Goal: Information Seeking & Learning: Learn about a topic

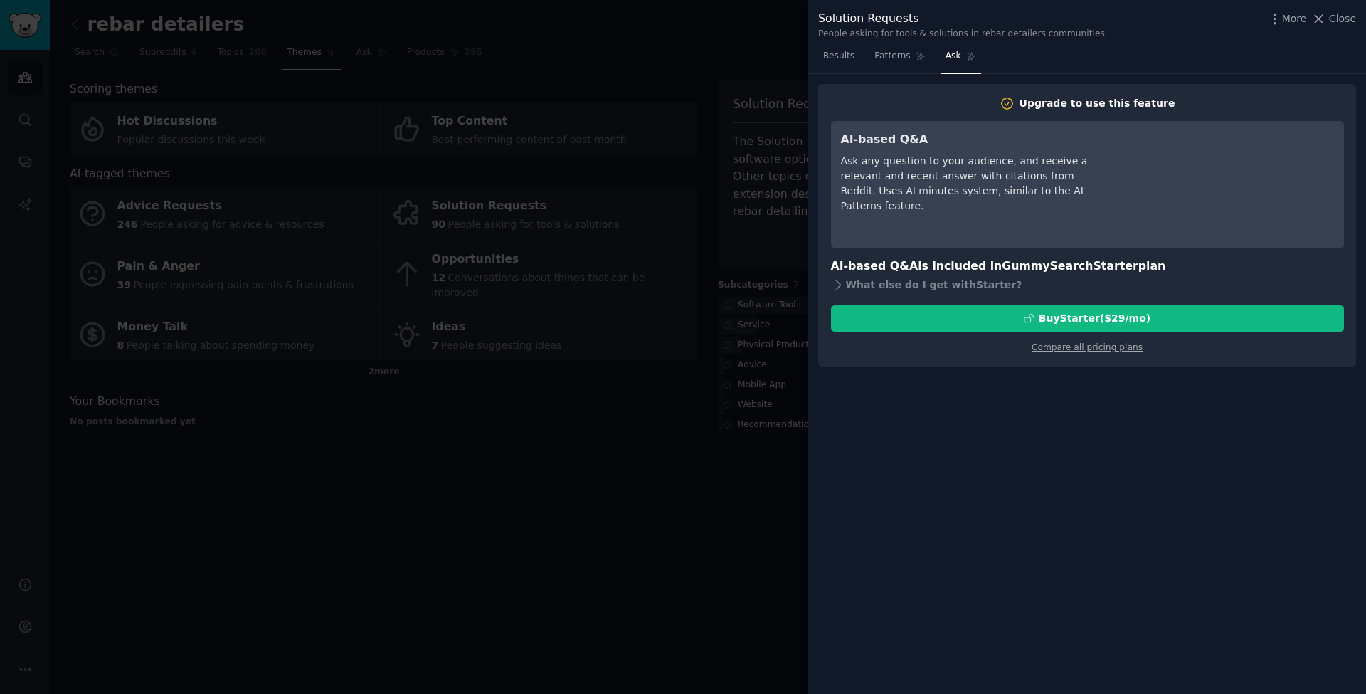
click at [933, 166] on div "Ask any question to your audience, and receive a relevant and recent answer wit…" at bounding box center [971, 184] width 260 height 60
drag, startPoint x: 0, startPoint y: 0, endPoint x: 888, endPoint y: 143, distance: 899.2
click at [888, 143] on div "AI-based Q&A Ask any question to your audience, and receive a relevant and rece…" at bounding box center [971, 184] width 260 height 107
click at [888, 143] on h3 "AI-based Q&A" at bounding box center [971, 140] width 260 height 18
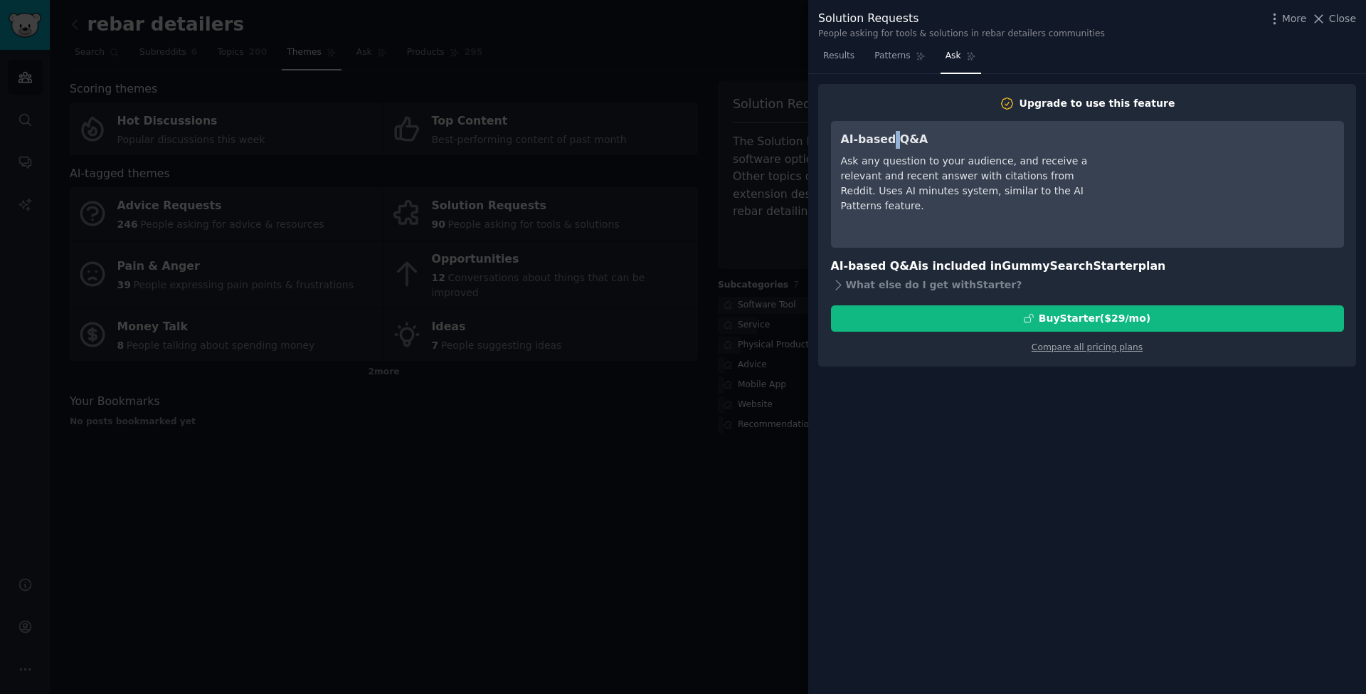
click at [888, 143] on h3 "AI-based Q&A" at bounding box center [971, 140] width 260 height 18
drag, startPoint x: 888, startPoint y: 143, endPoint x: 930, endPoint y: 206, distance: 76.0
click at [930, 207] on div "AI-based Q&A Ask any question to your audience, and receive a relevant and rece…" at bounding box center [971, 184] width 260 height 107
click at [930, 206] on div "Ask any question to your audience, and receive a relevant and recent answer wit…" at bounding box center [971, 184] width 260 height 60
click at [930, 292] on div "What else do I get with Starter ?" at bounding box center [1087, 285] width 513 height 20
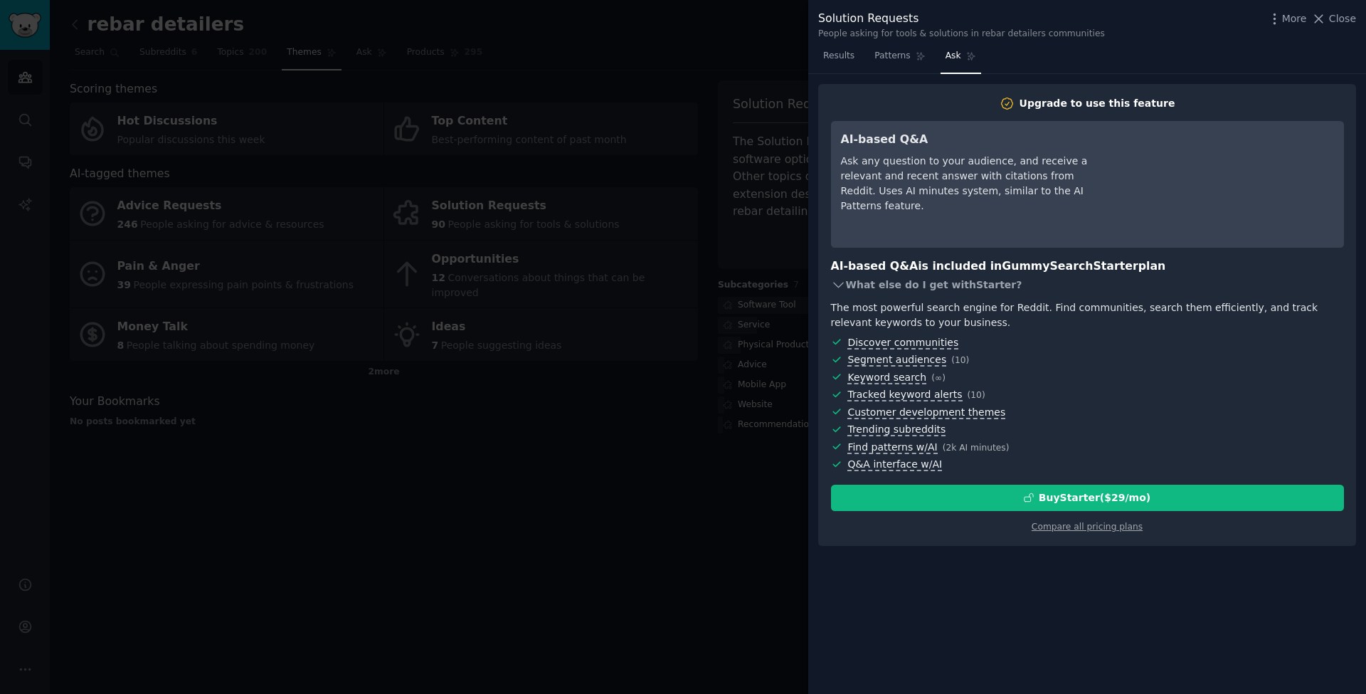
click at [915, 289] on div "What else do I get with Starter ?" at bounding box center [1087, 285] width 513 height 20
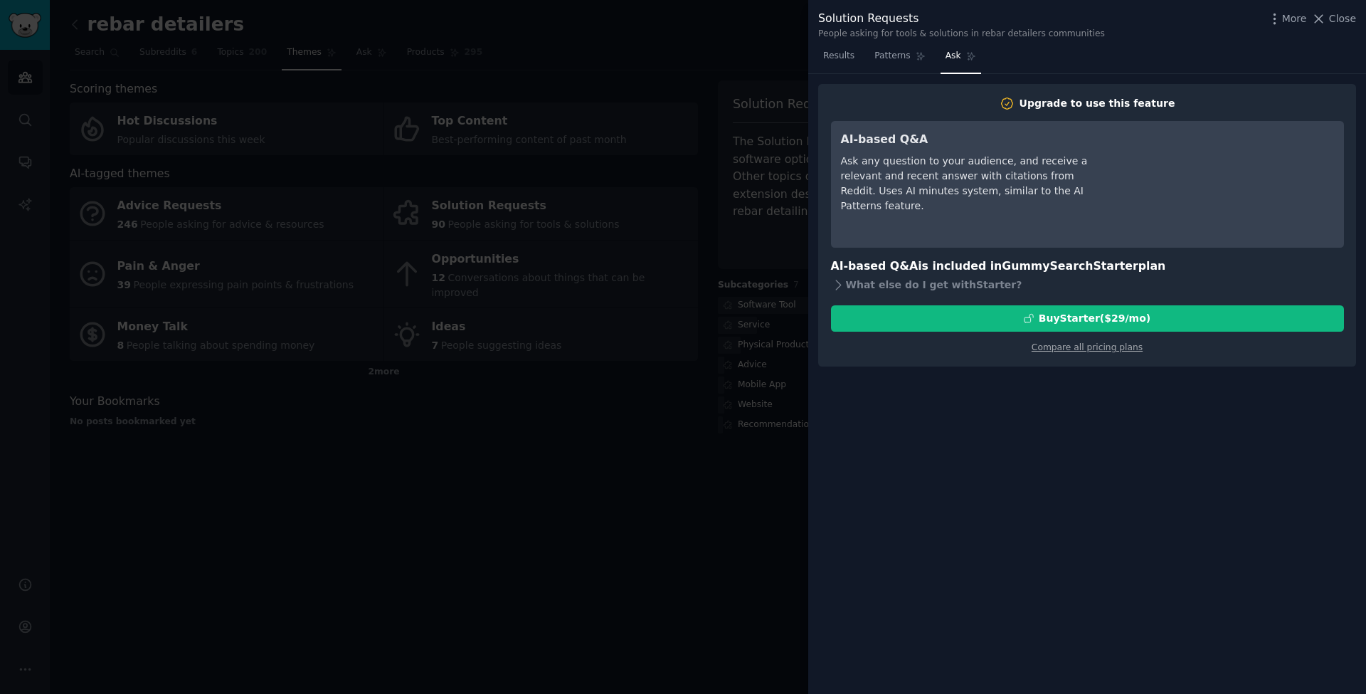
click at [659, 201] on div at bounding box center [683, 347] width 1366 height 694
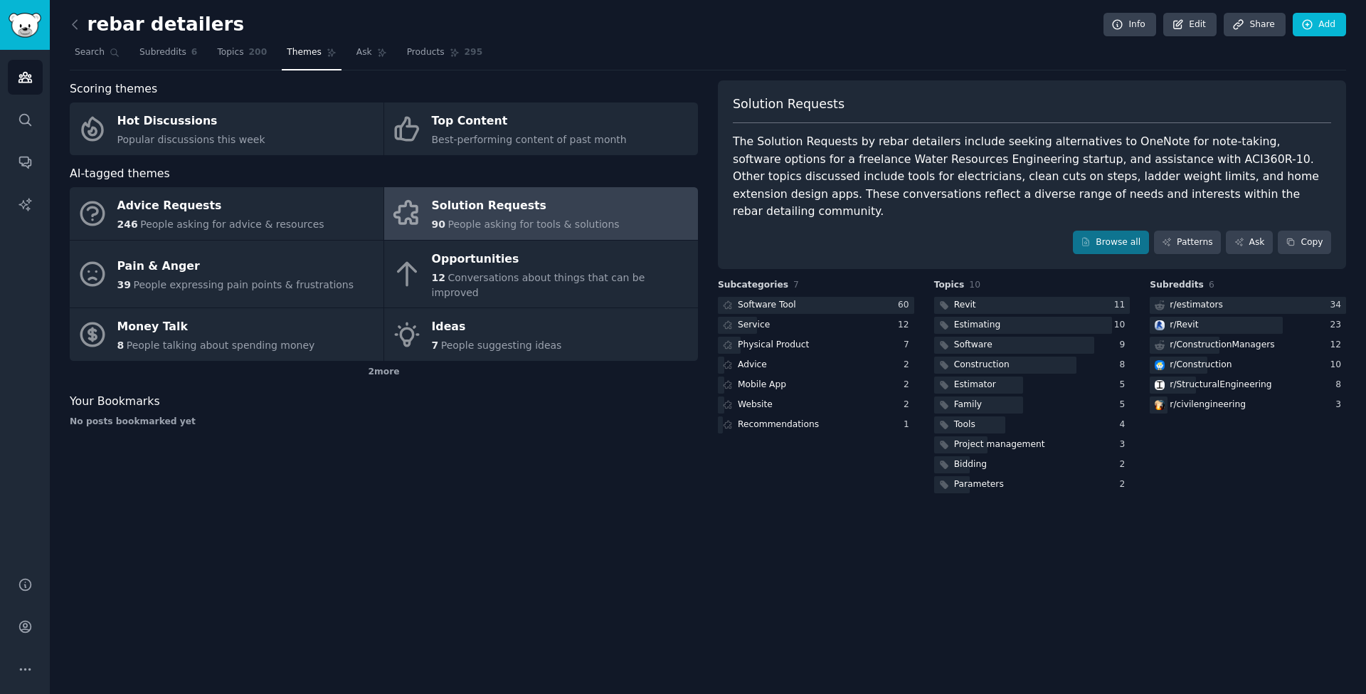
click at [822, 170] on div "The Solution Requests by rebar detailers include seeking alternatives to OneNot…" at bounding box center [1032, 176] width 598 height 87
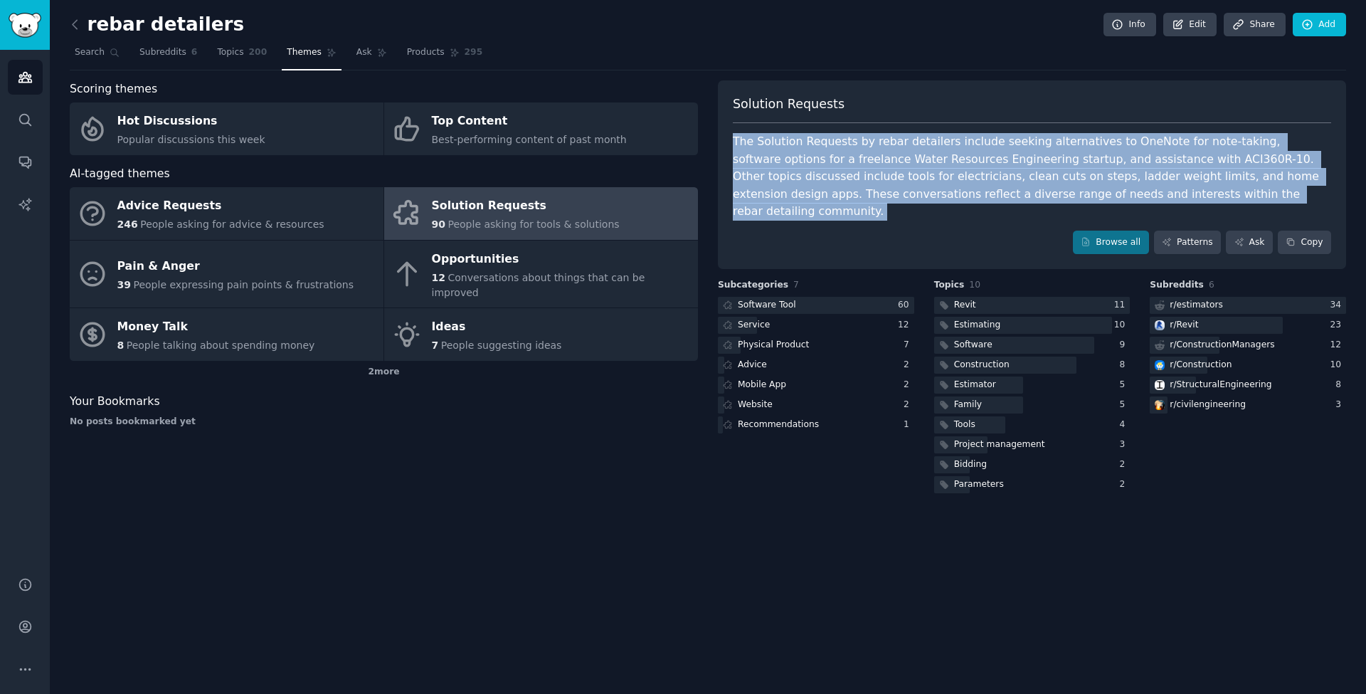
click at [822, 170] on div "The Solution Requests by rebar detailers include seeking alternatives to OneNot…" at bounding box center [1032, 176] width 598 height 87
click at [844, 175] on div "The Solution Requests by rebar detailers include seeking alternatives to OneNot…" at bounding box center [1032, 176] width 598 height 87
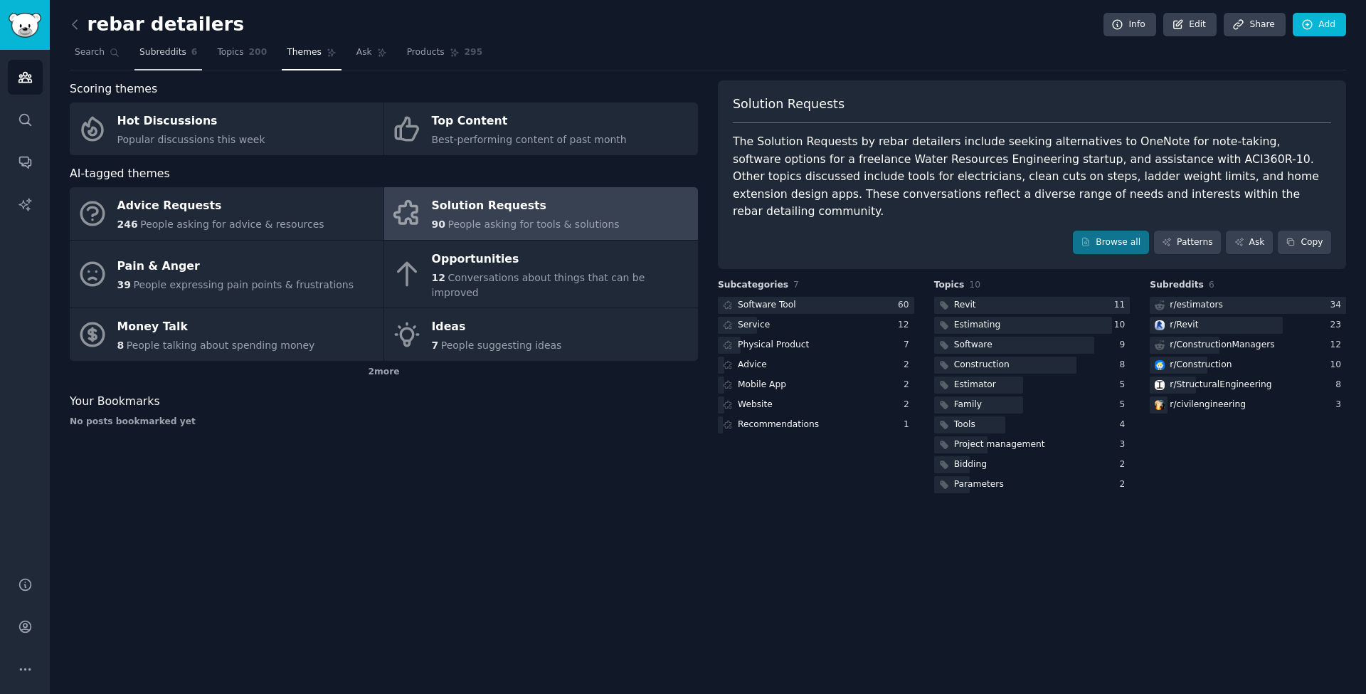
click at [169, 51] on span "Subreddits" at bounding box center [162, 52] width 47 height 13
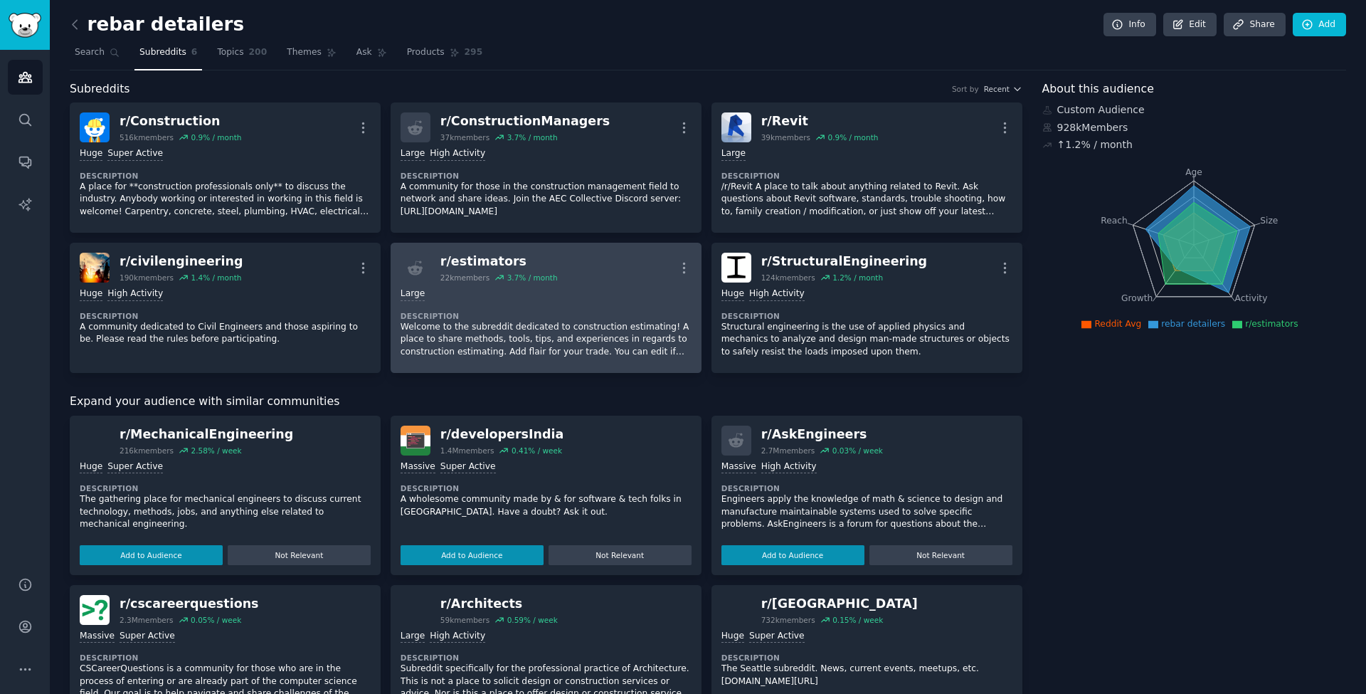
scroll to position [8, 0]
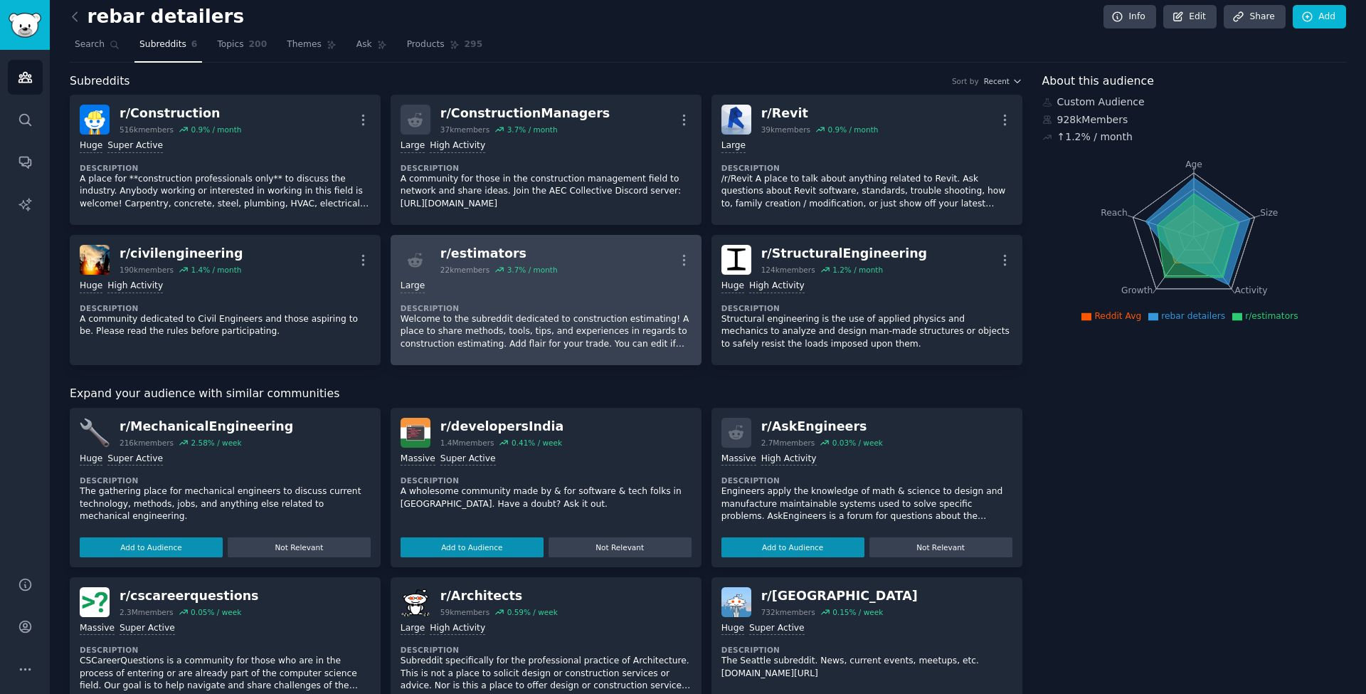
click at [560, 288] on div "10,000 - 100,000 members Large" at bounding box center [546, 287] width 291 height 14
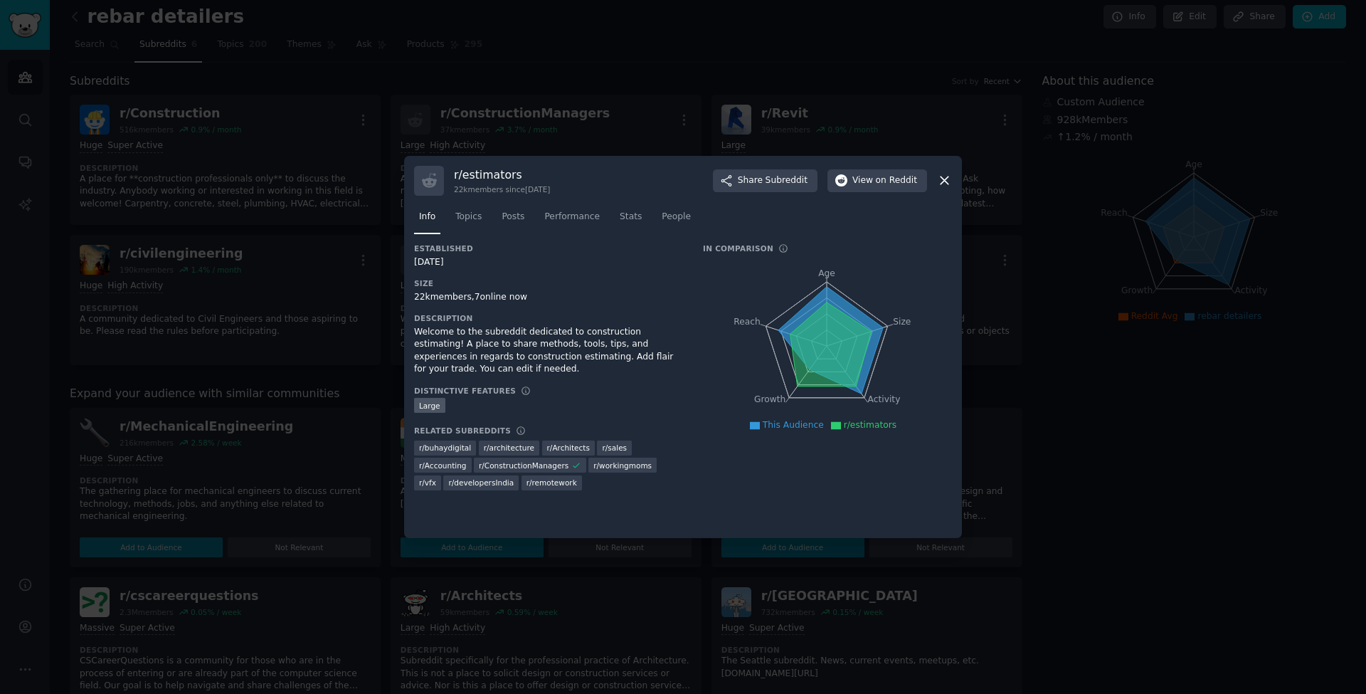
scroll to position [7, 0]
click at [467, 208] on link "Topics" at bounding box center [468, 220] width 36 height 29
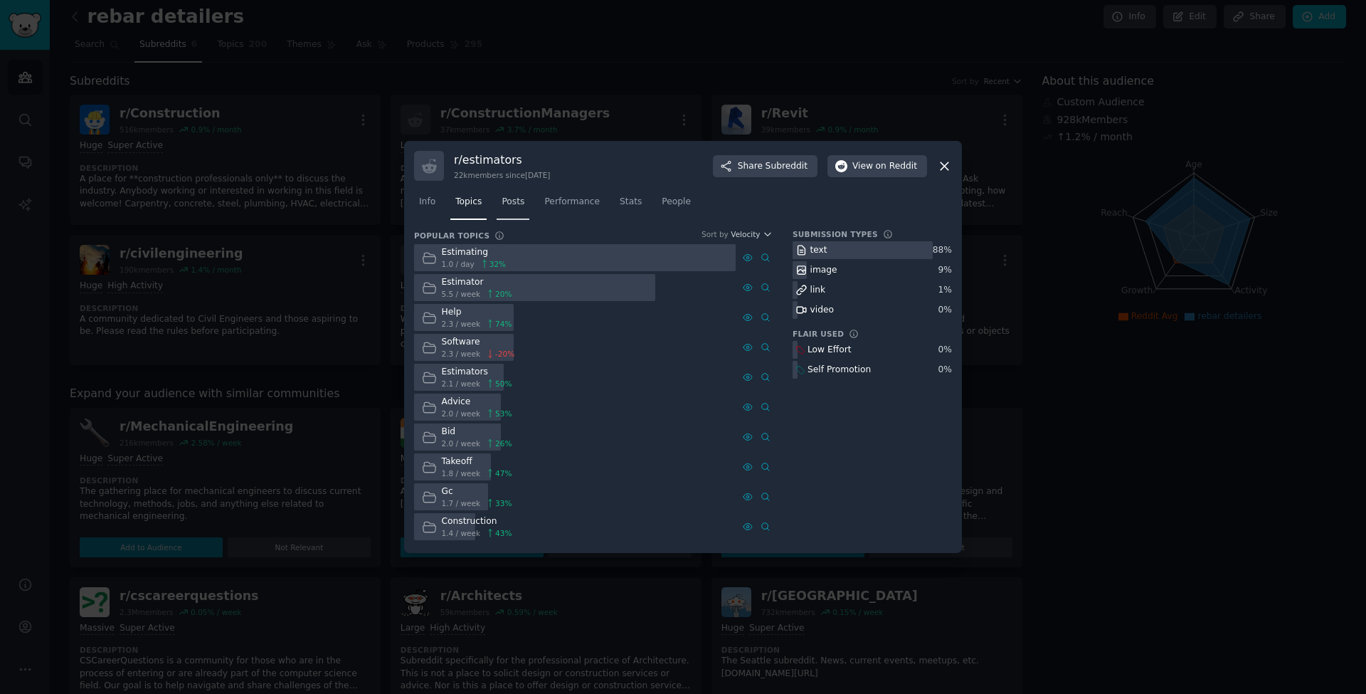
click at [514, 201] on span "Posts" at bounding box center [513, 202] width 23 height 13
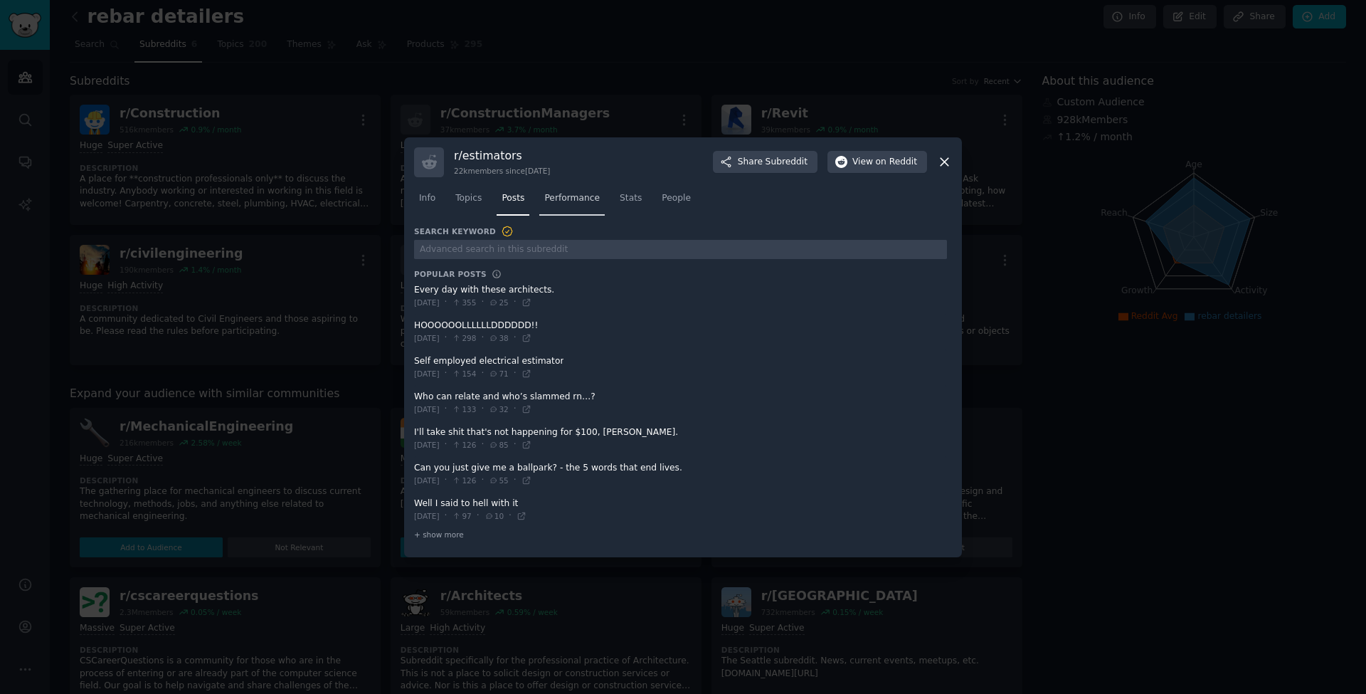
click at [564, 199] on span "Performance" at bounding box center [571, 198] width 55 height 13
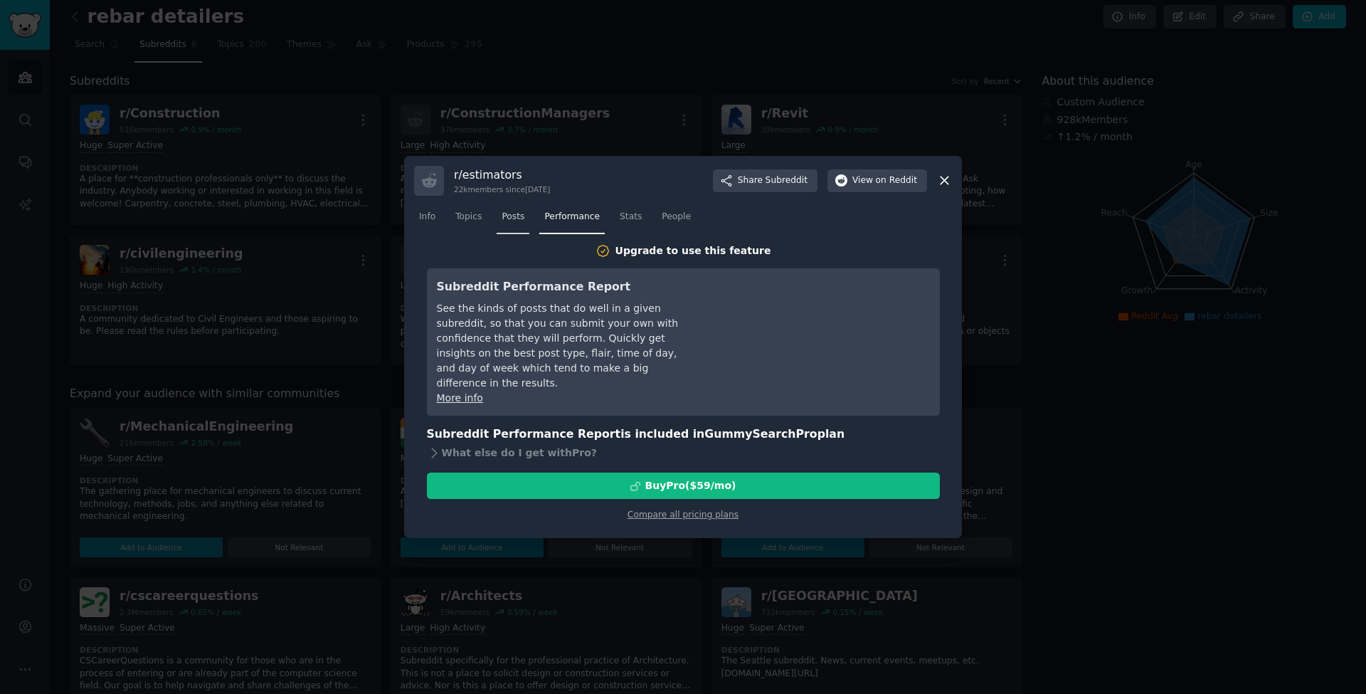
click at [512, 209] on link "Posts" at bounding box center [513, 220] width 33 height 29
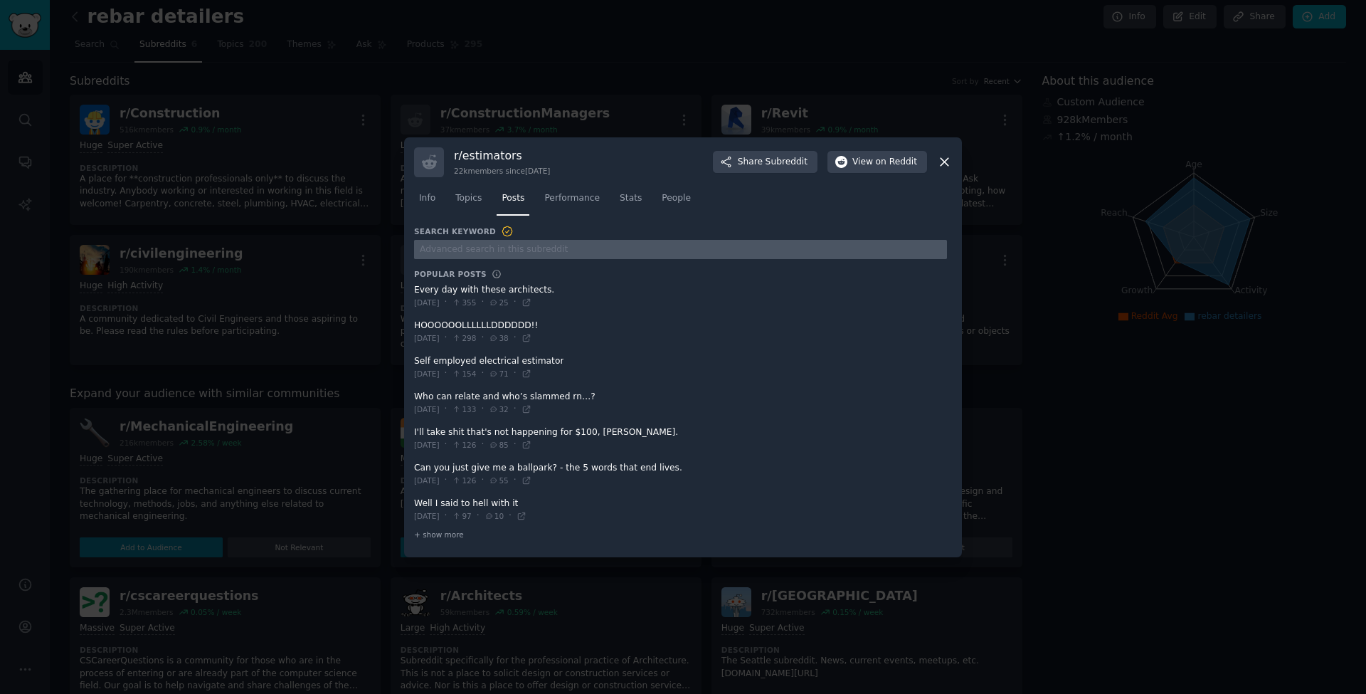
click at [514, 251] on input "text" at bounding box center [680, 249] width 533 height 19
click at [635, 203] on span "Stats" at bounding box center [631, 198] width 22 height 13
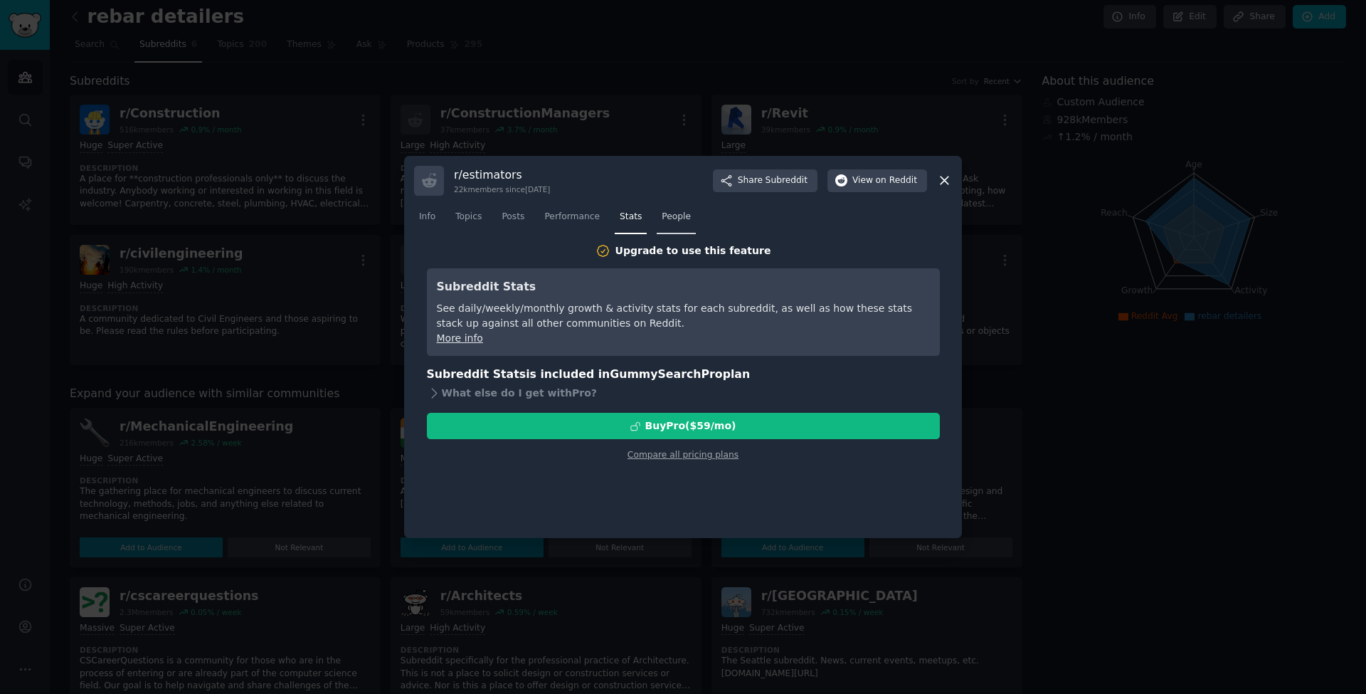
click at [672, 226] on link "People" at bounding box center [676, 220] width 39 height 29
click at [945, 173] on icon at bounding box center [944, 180] width 15 height 15
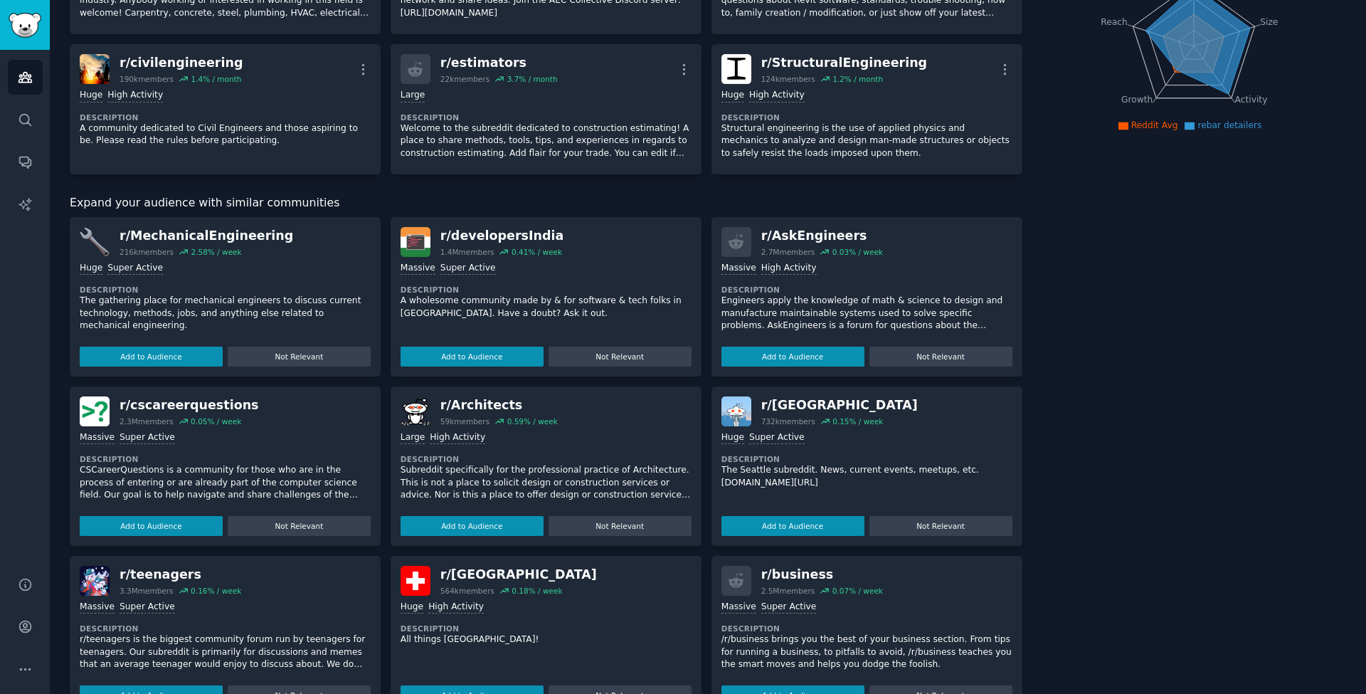
scroll to position [216, 0]
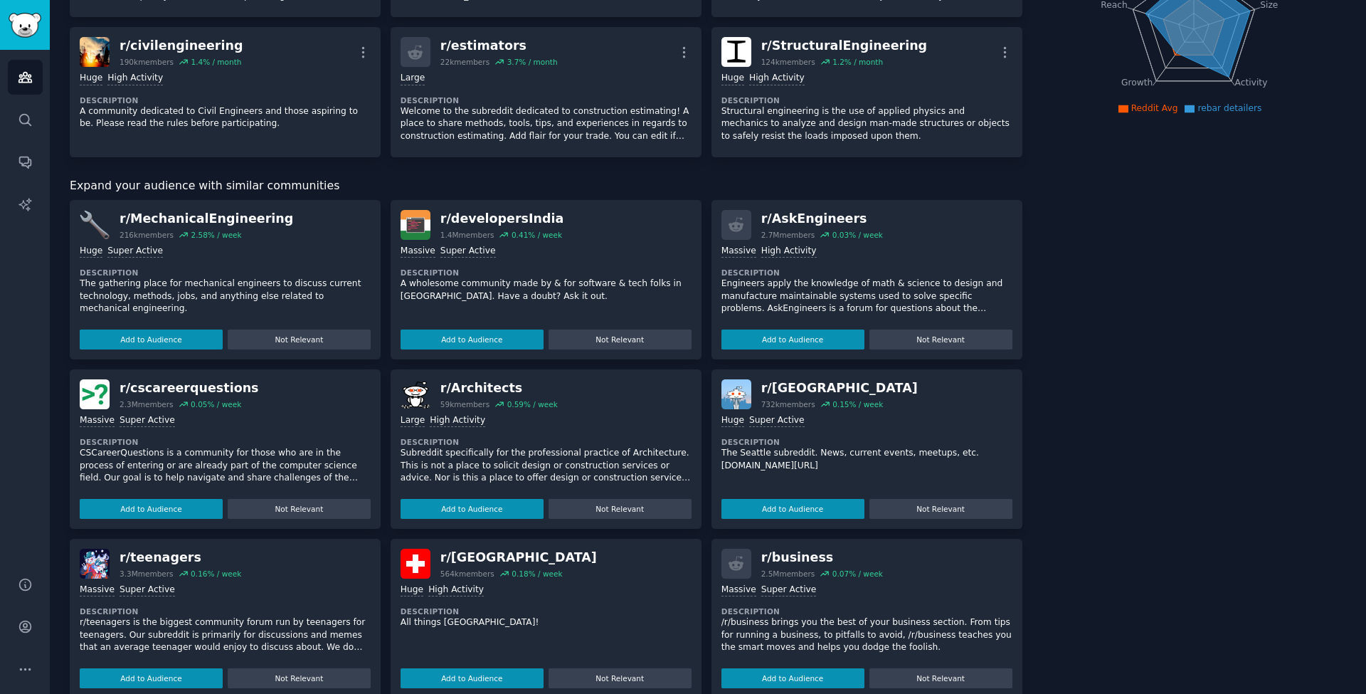
click at [747, 187] on div "Expand your audience with similar communities" at bounding box center [546, 186] width 953 height 18
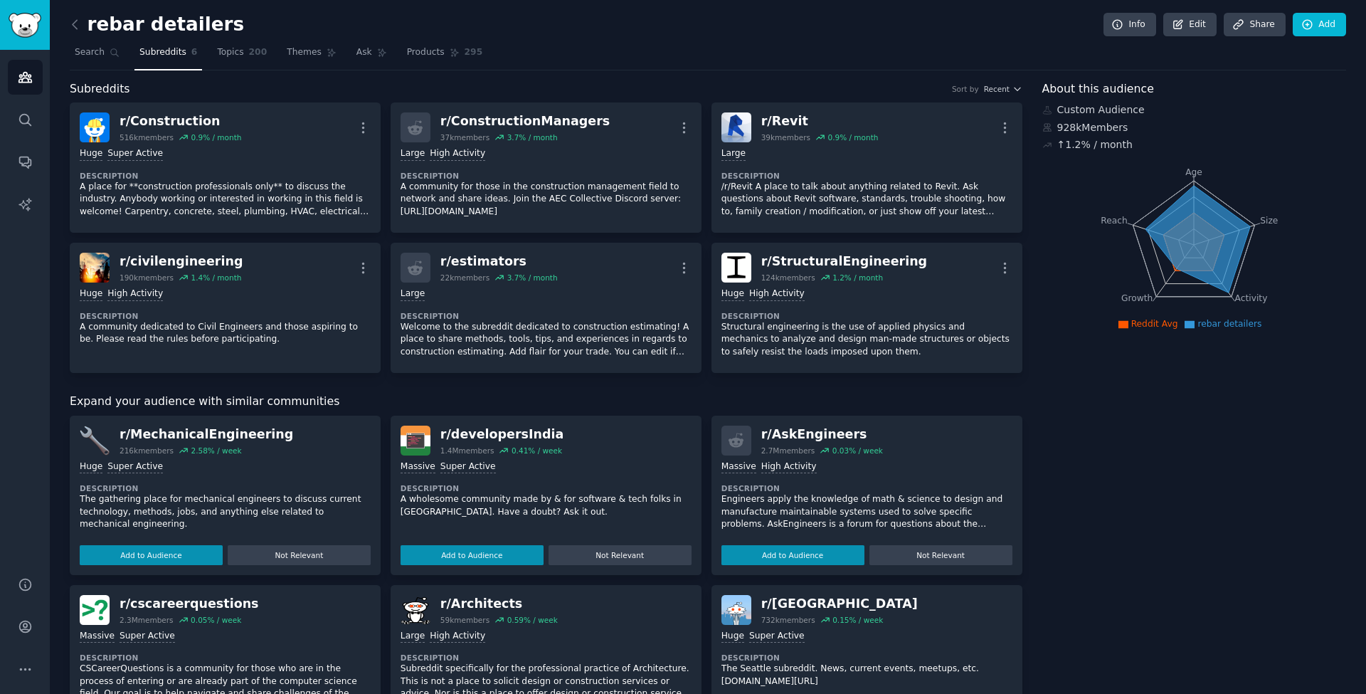
scroll to position [0, 0]
click at [245, 59] on link "Topics 200" at bounding box center [242, 55] width 60 height 29
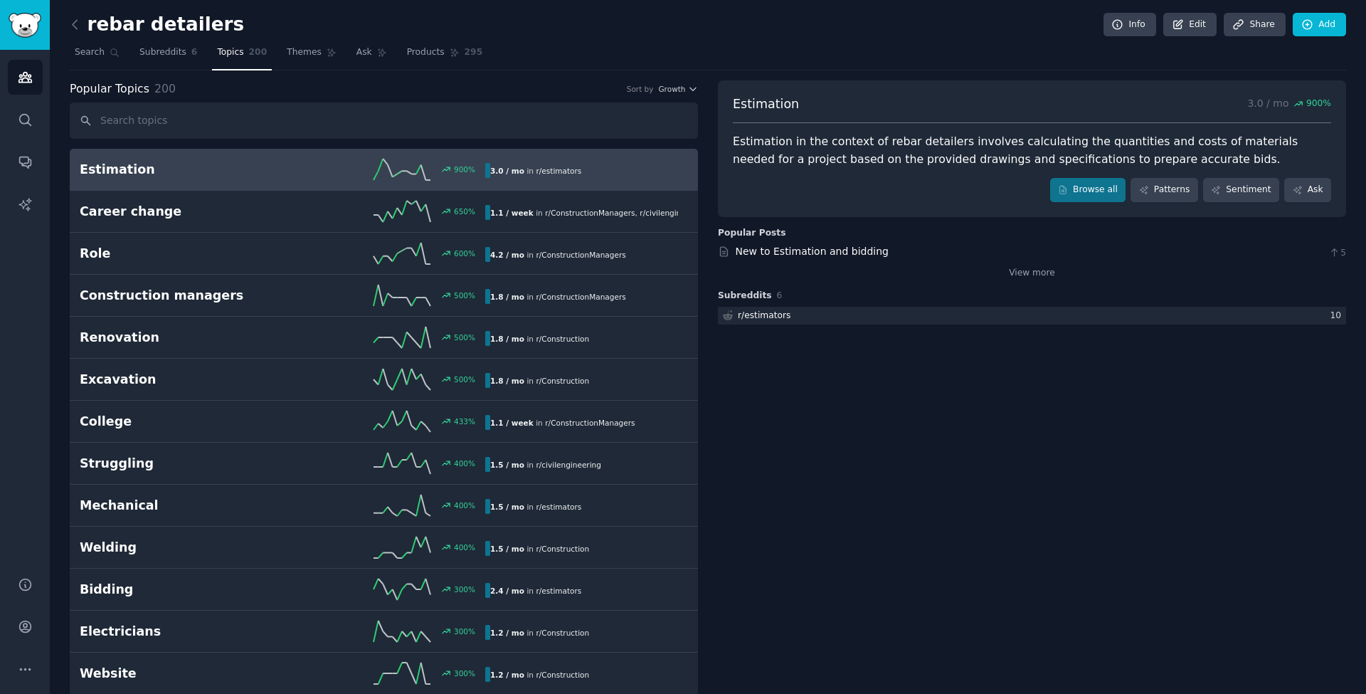
click at [869, 157] on div "Estimation in the context of rebar detailers involves calculating the quantitie…" at bounding box center [1032, 150] width 598 height 35
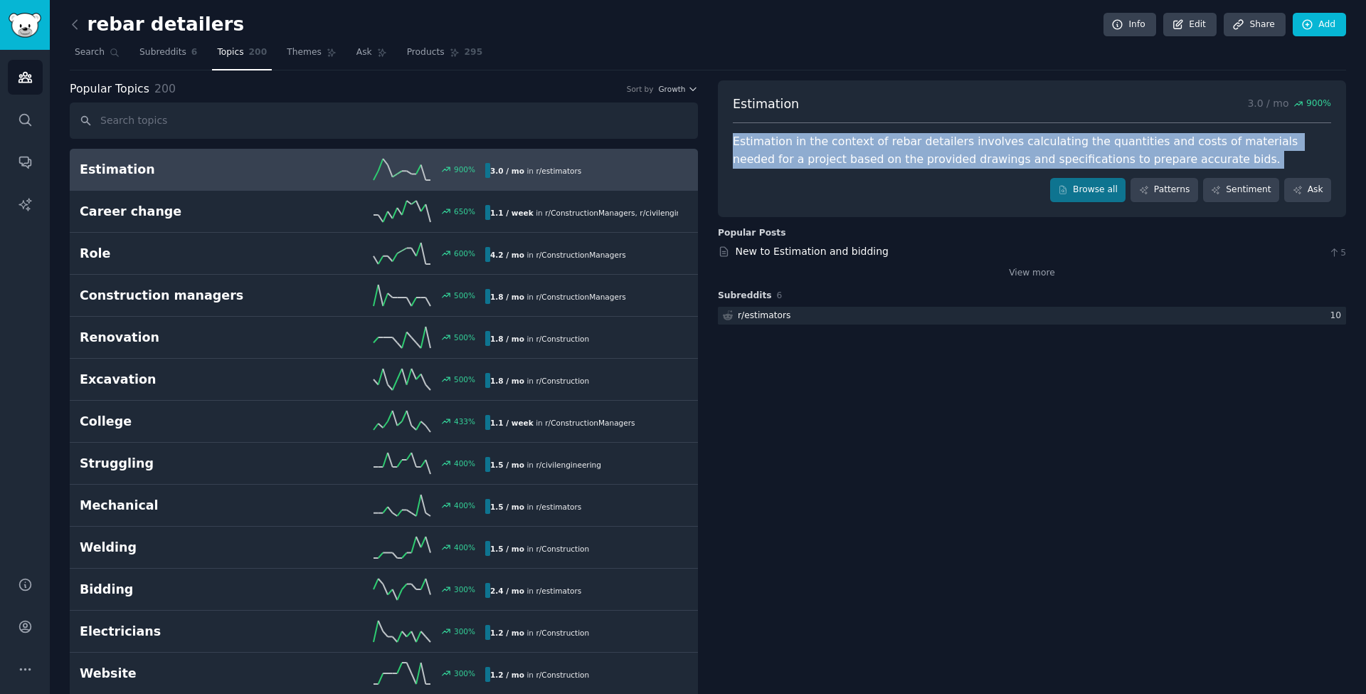
click at [869, 157] on div "Estimation in the context of rebar detailers involves calculating the quantitie…" at bounding box center [1032, 150] width 598 height 35
click at [903, 154] on div "Estimation in the context of rebar detailers involves calculating the quantitie…" at bounding box center [1032, 150] width 598 height 35
click at [1011, 140] on div "Estimation in the context of rebar detailers involves calculating the quantitie…" at bounding box center [1032, 150] width 598 height 35
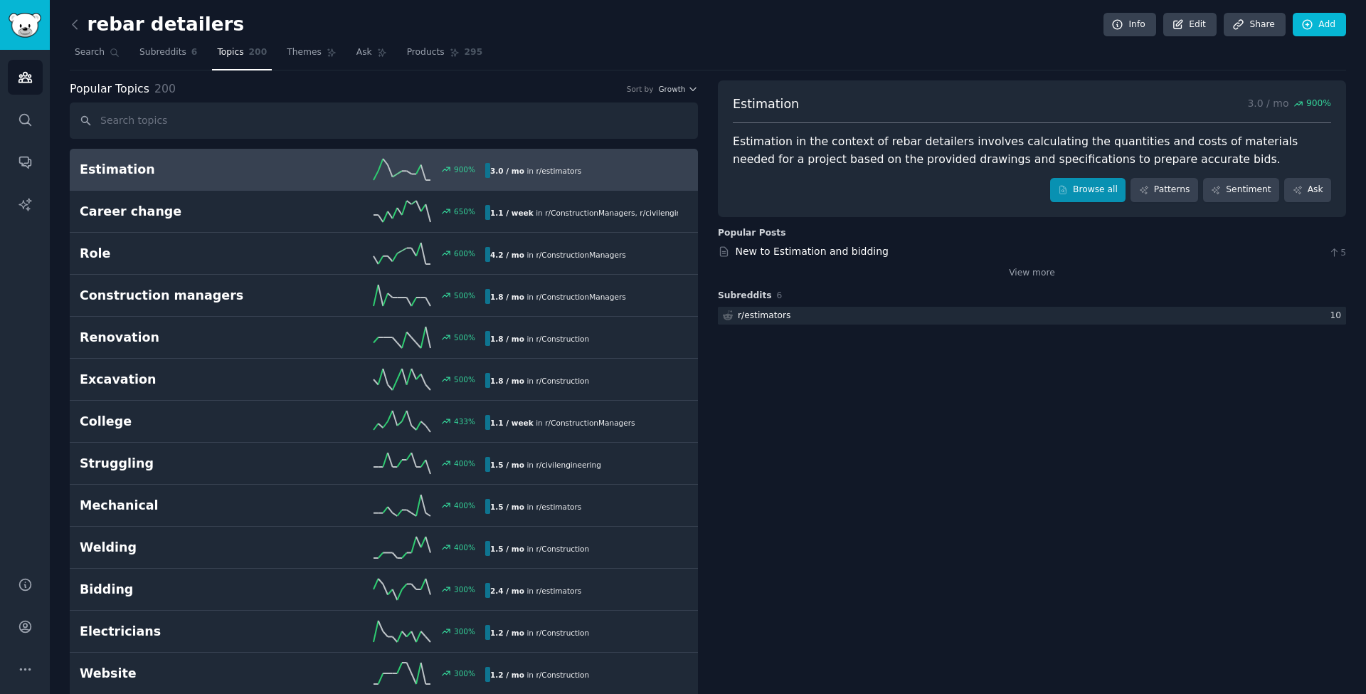
click at [1082, 199] on div "Estimation 3.0 / mo 900 % Estimation in the context of rebar detailers involves…" at bounding box center [1032, 148] width 628 height 137
click at [1082, 192] on link "Browse all" at bounding box center [1088, 190] width 76 height 24
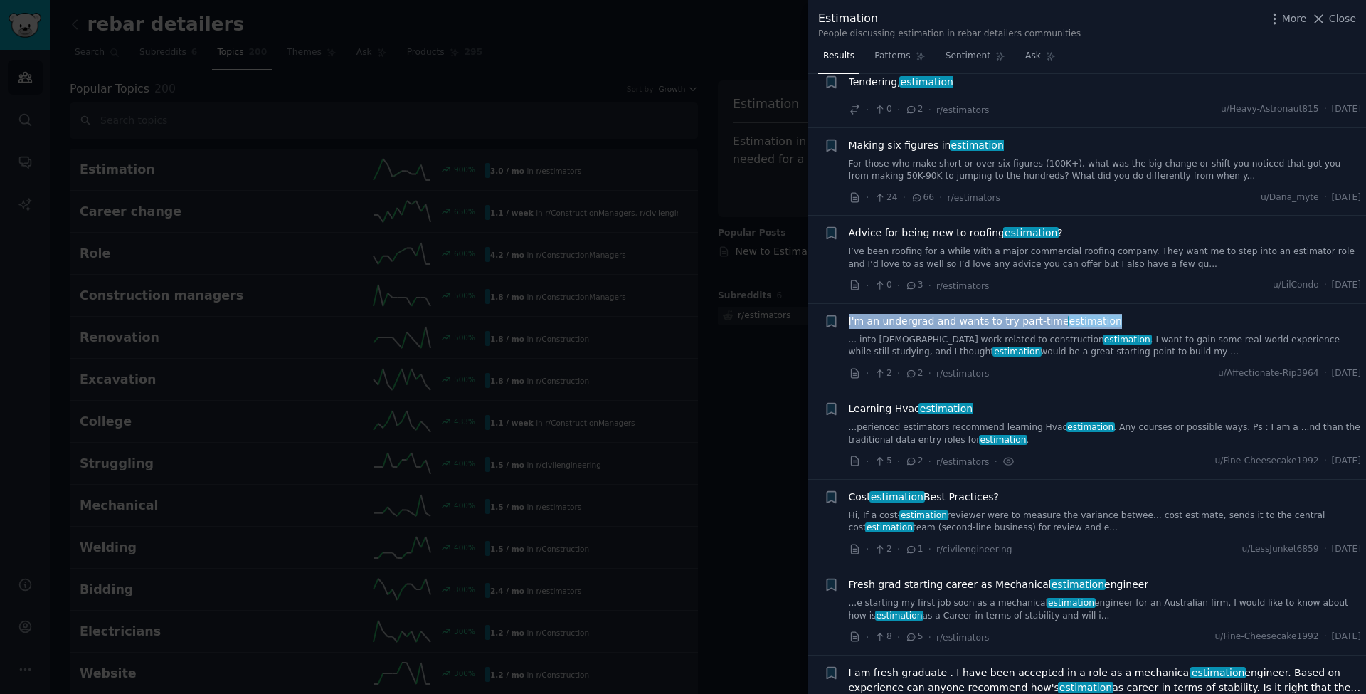
scroll to position [397, 0]
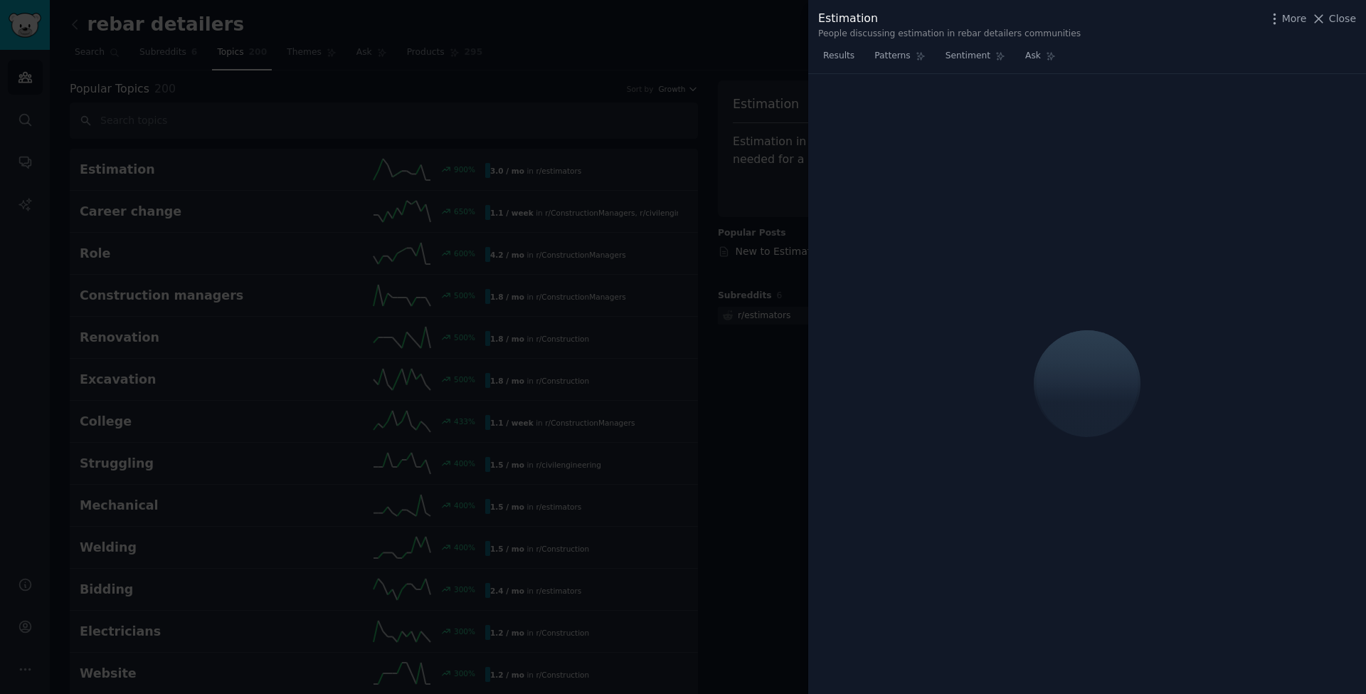
click at [846, 31] on div "People discussing estimation in rebar detailers communities" at bounding box center [949, 34] width 262 height 13
click at [859, 32] on div "People discussing estimation in rebar detailers communities" at bounding box center [949, 34] width 262 height 13
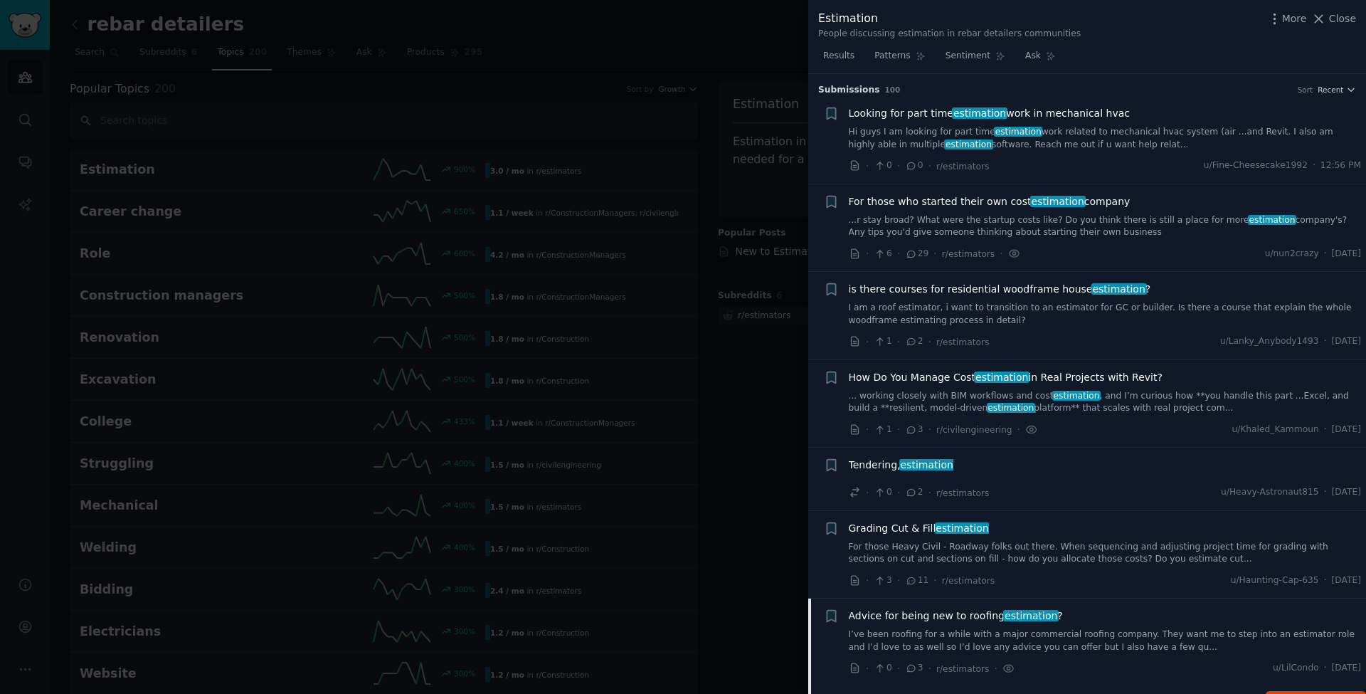
click at [943, 613] on span "Advice for being new to roofing estimation ?" at bounding box center [956, 615] width 214 height 15
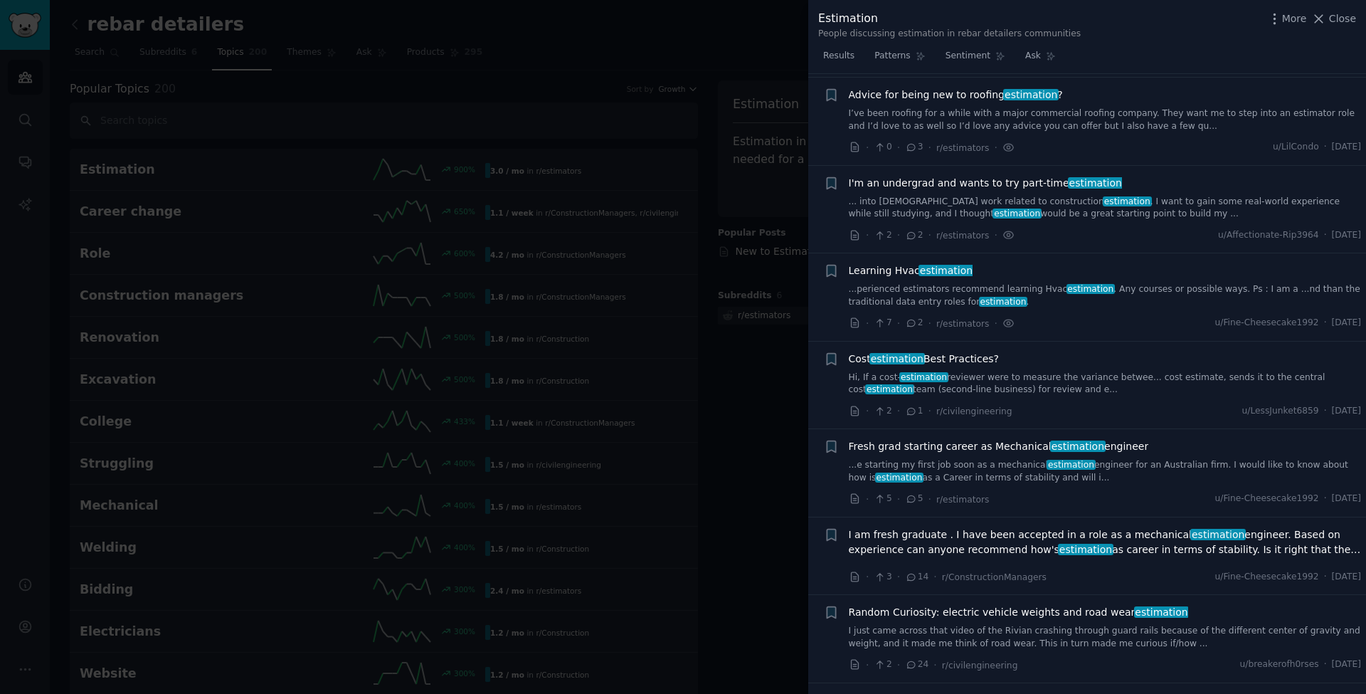
click at [913, 439] on span "Fresh grad starting career as Mechanical estimation engineer" at bounding box center [999, 446] width 300 height 15
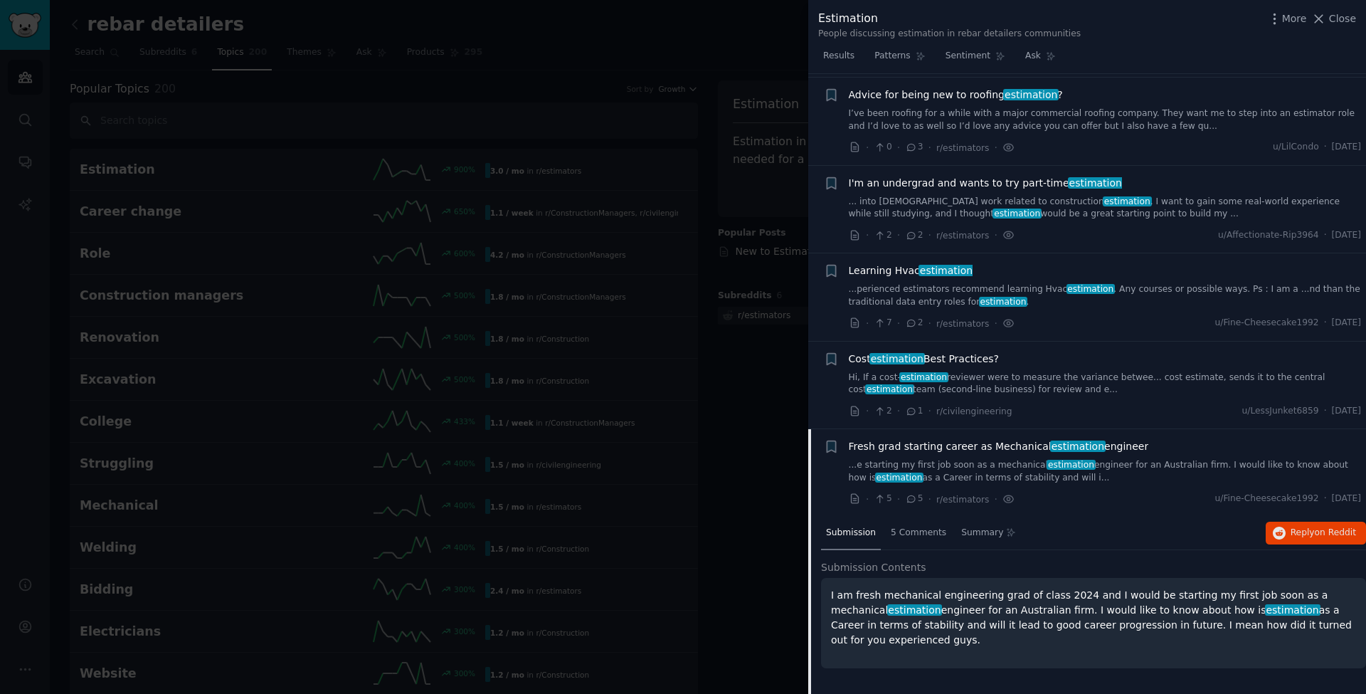
scroll to position [869, 0]
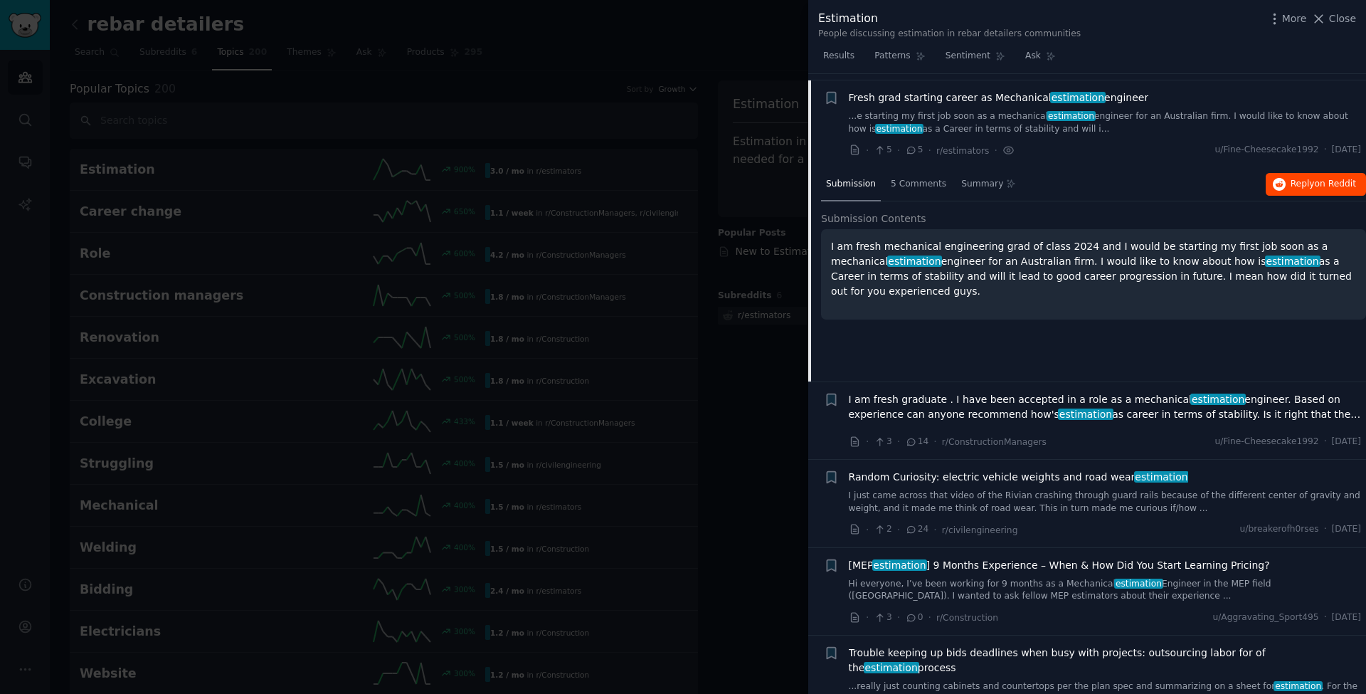
click at [1290, 178] on span "Reply on Reddit" at bounding box center [1322, 184] width 65 height 13
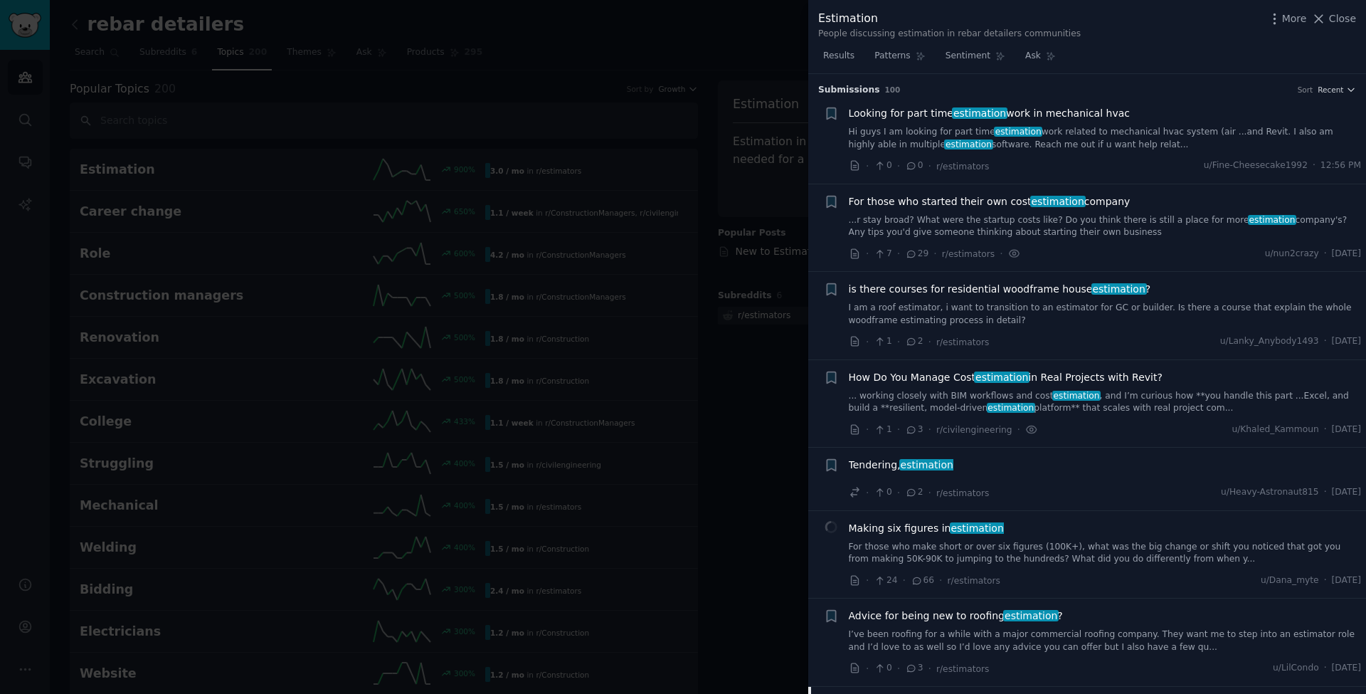
click at [707, 229] on div at bounding box center [683, 347] width 1366 height 694
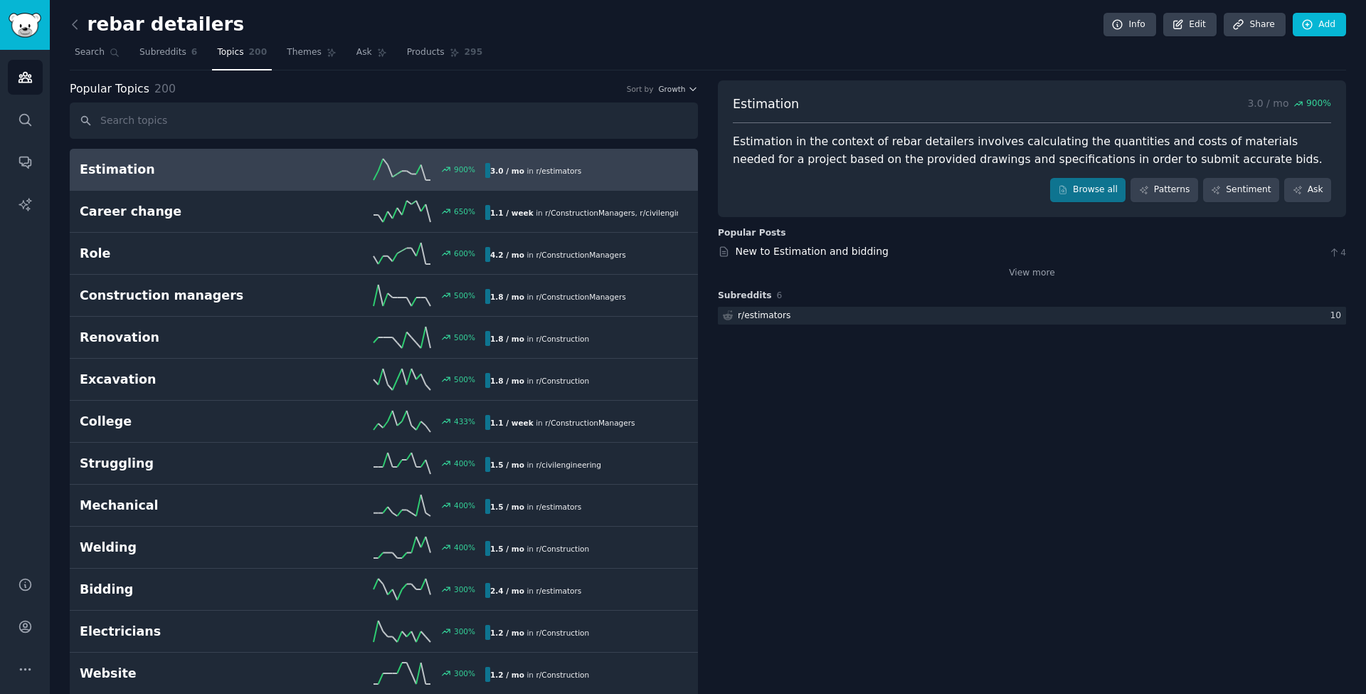
click at [840, 141] on div "Estimation in the context of rebar detailers involves calculating the quantitie…" at bounding box center [1032, 150] width 598 height 35
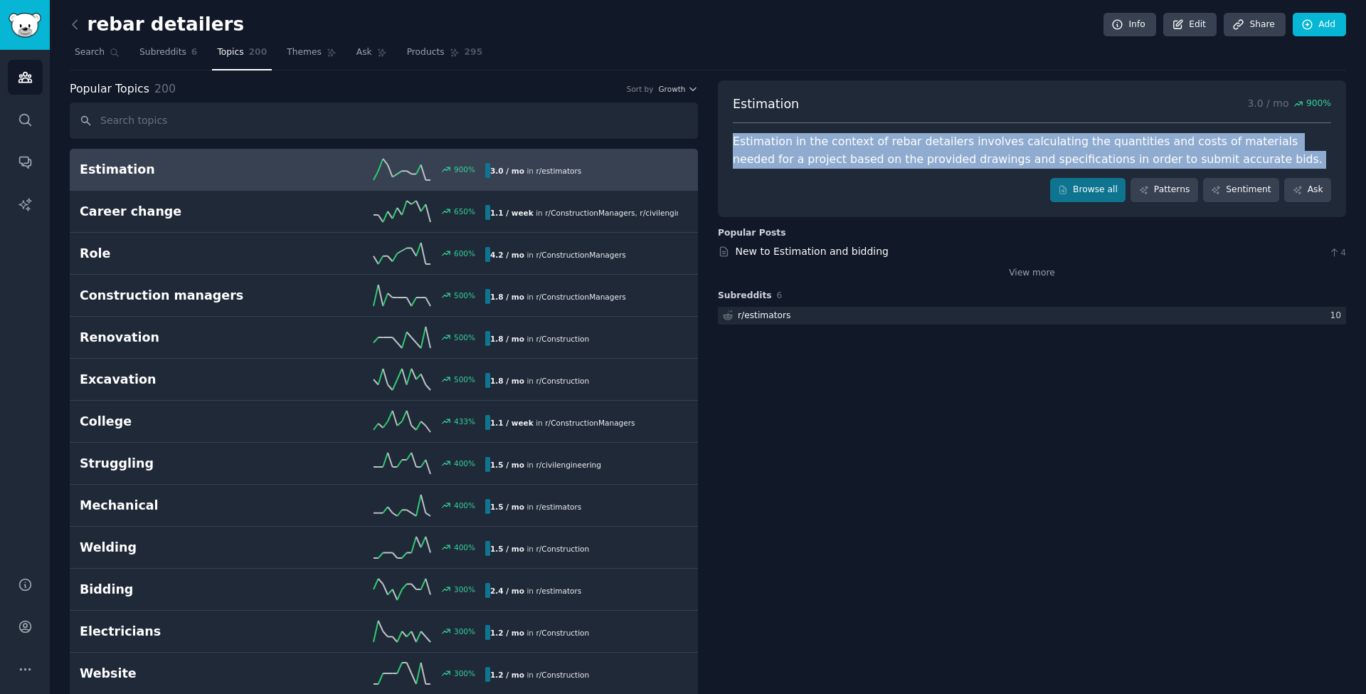
click at [840, 141] on div "Estimation in the context of rebar detailers involves calculating the quantitie…" at bounding box center [1032, 150] width 598 height 35
click at [845, 147] on div "Estimation in the context of rebar detailers involves calculating the quantitie…" at bounding box center [1032, 150] width 598 height 35
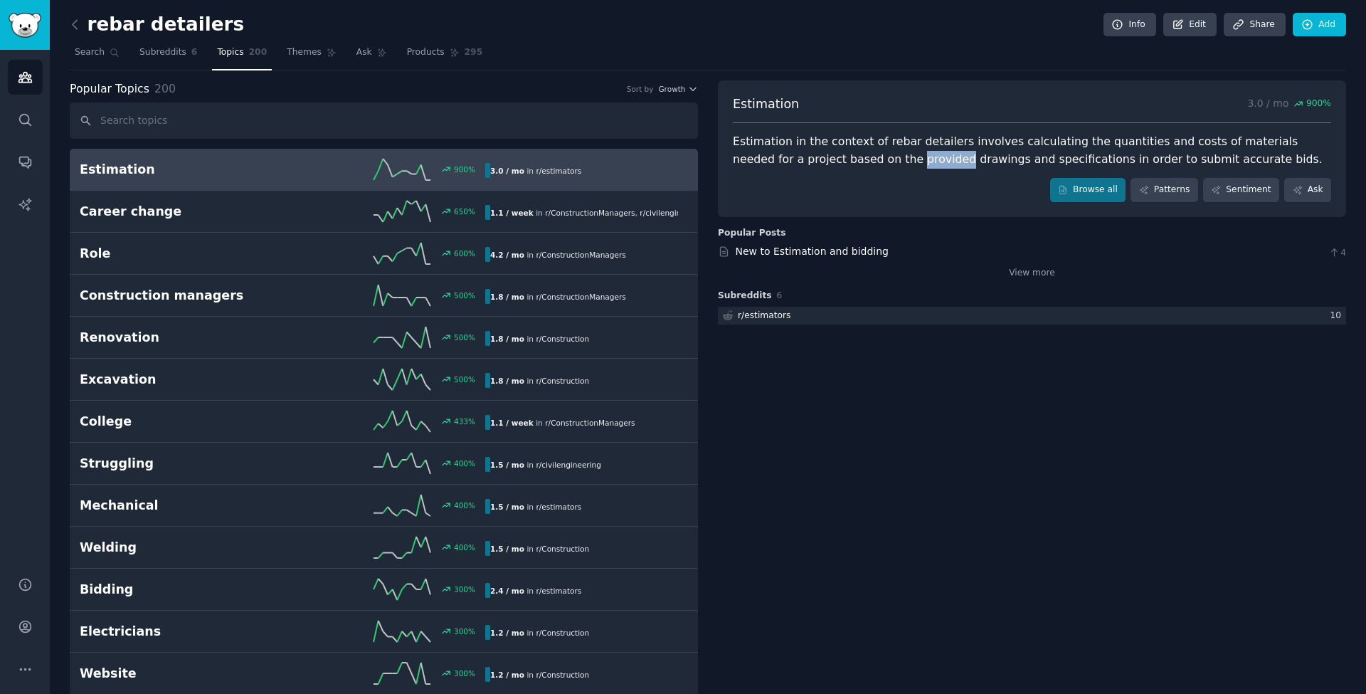
click at [845, 147] on div "Estimation in the context of rebar detailers involves calculating the quantitie…" at bounding box center [1032, 150] width 598 height 35
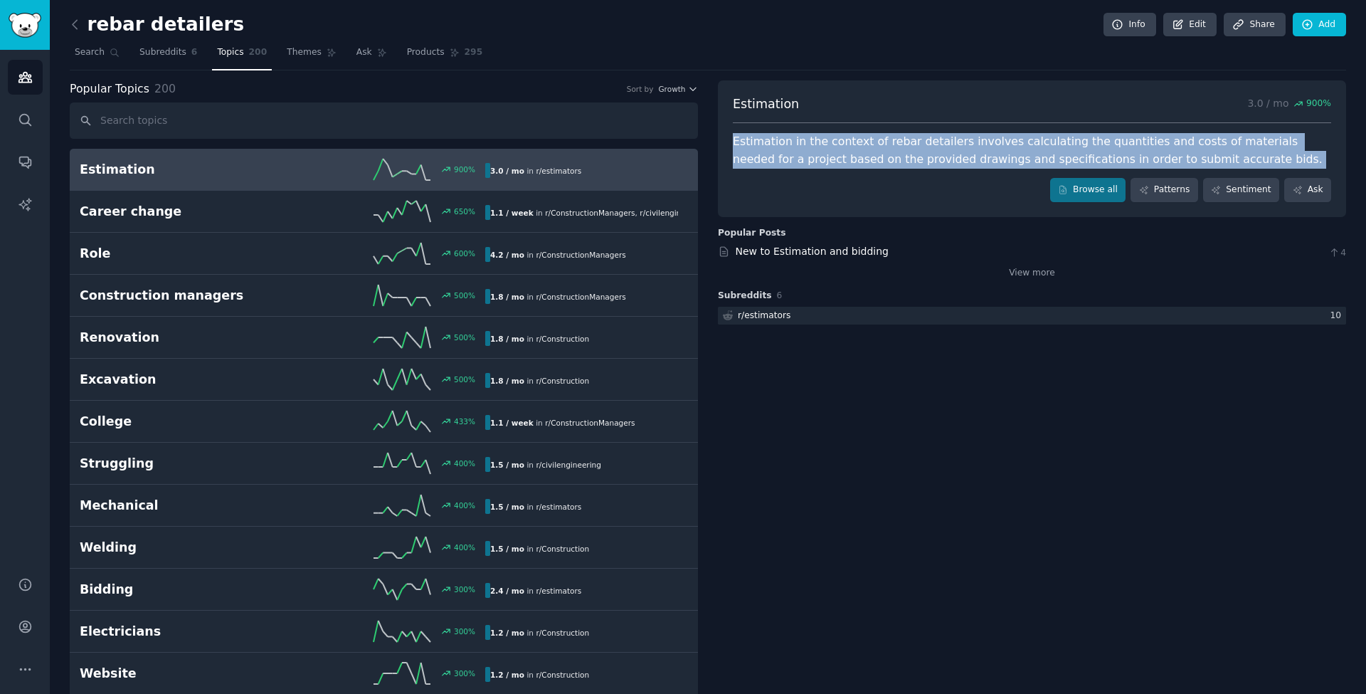
click at [845, 147] on div "Estimation in the context of rebar detailers involves calculating the quantitie…" at bounding box center [1032, 150] width 598 height 35
click at [810, 147] on div "Estimation in the context of rebar detailers involves calculating the quantitie…" at bounding box center [1032, 150] width 598 height 35
